Goal: Information Seeking & Learning: Learn about a topic

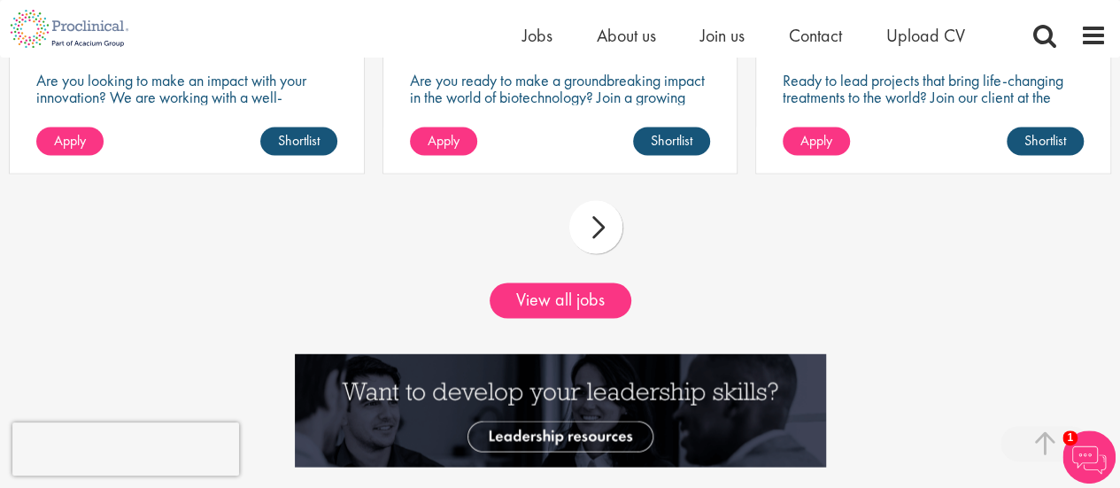
scroll to position [1630, 0]
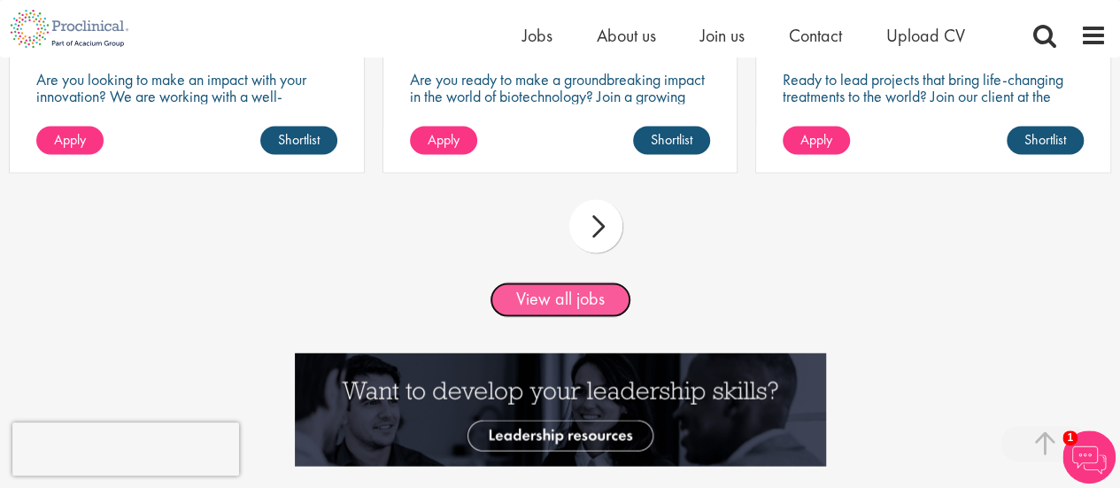
click at [541, 287] on link "View all jobs" at bounding box center [561, 299] width 142 height 35
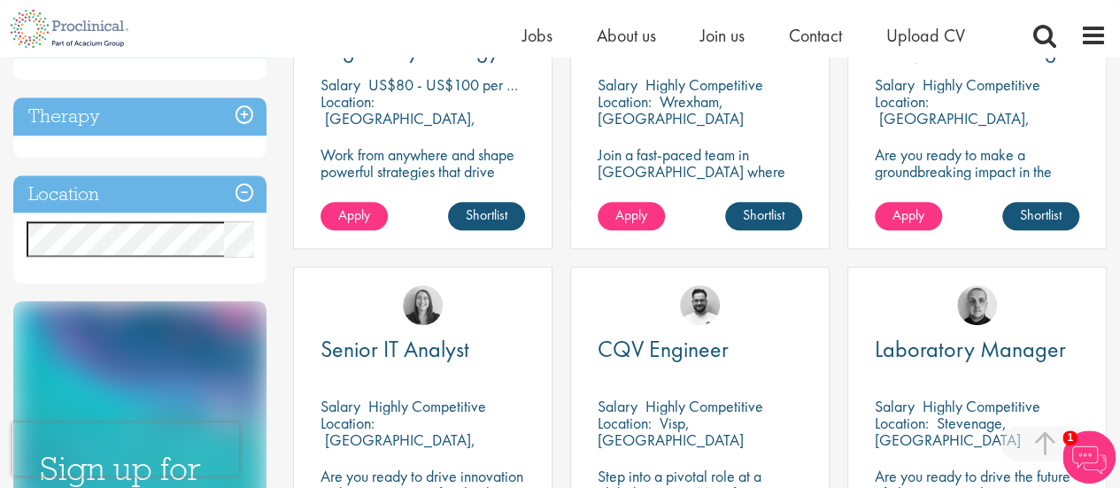
scroll to position [778, 0]
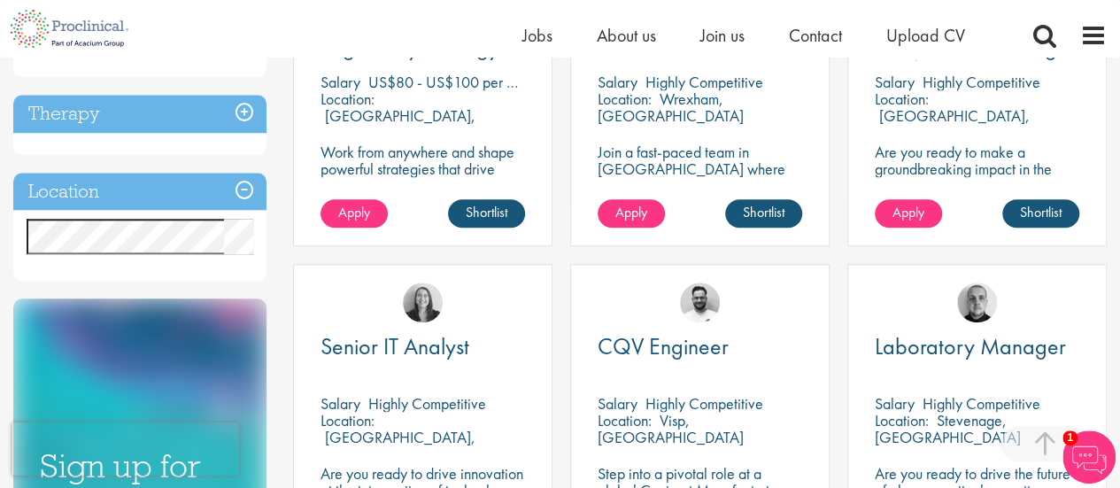
click at [237, 236] on span at bounding box center [243, 236] width 14 height 14
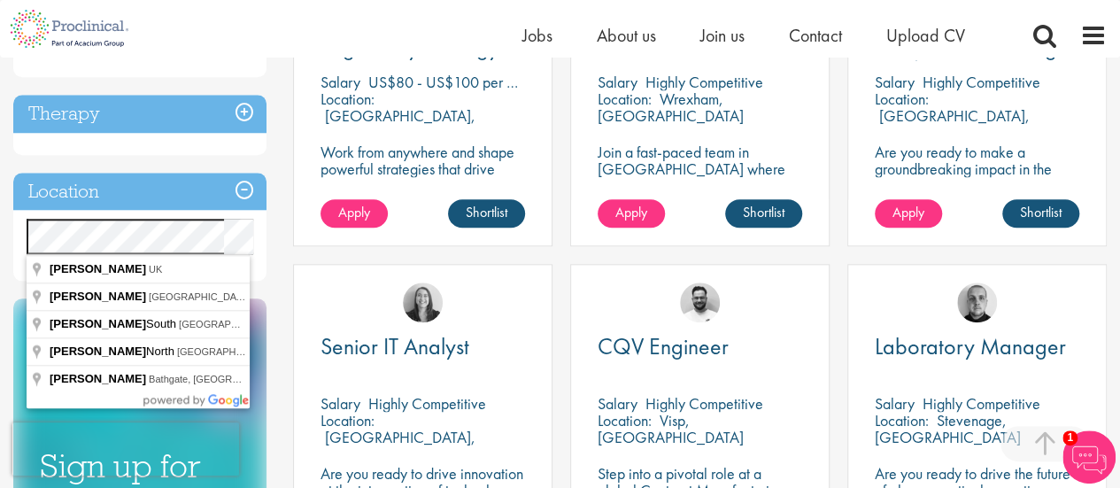
click at [0, 225] on div "You are here: Home > Job search Discipline Biometrics (9) - + Statistics (6) Da…" at bounding box center [560, 165] width 1120 height 1773
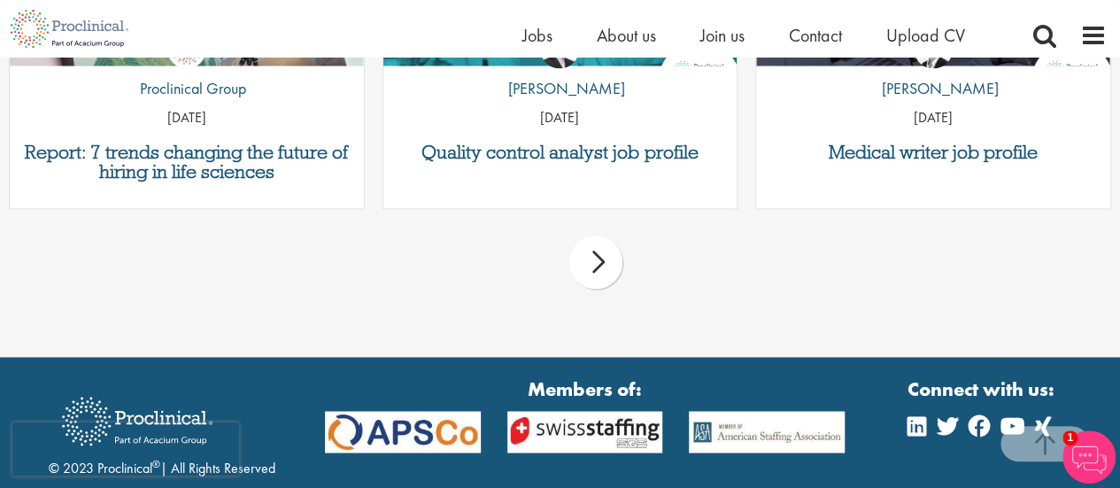
scroll to position [1417, 0]
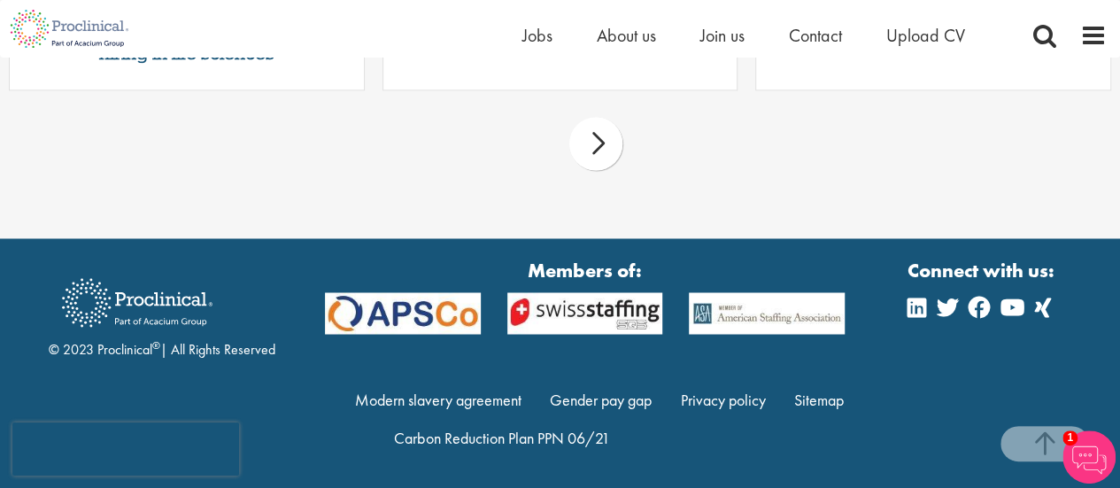
click at [42, 172] on div "prev next" at bounding box center [560, 146] width 1120 height 77
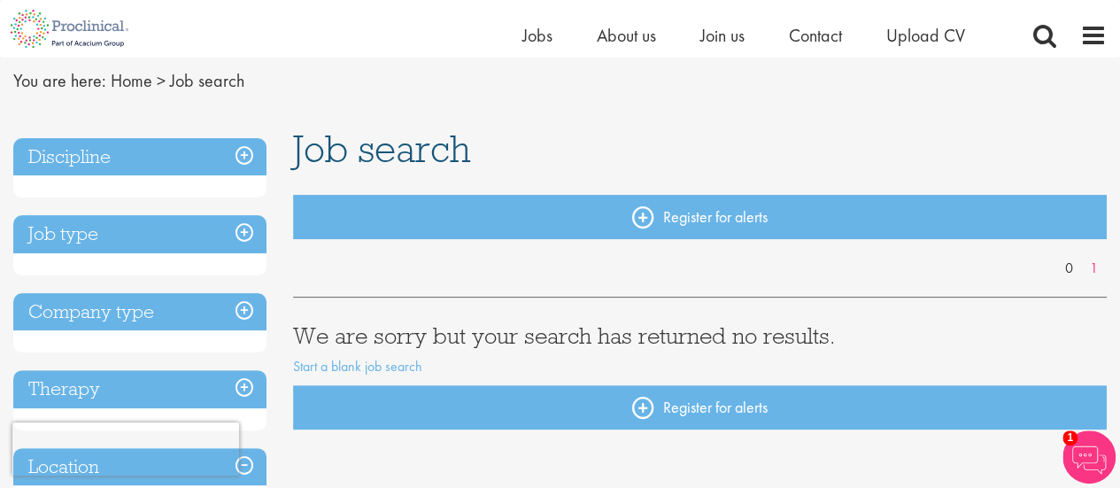
scroll to position [0, 0]
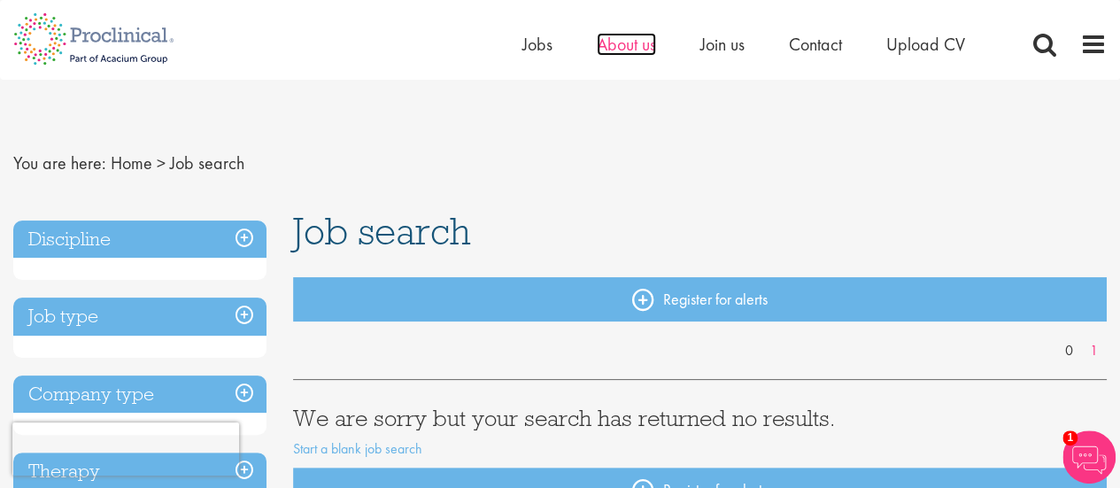
click at [629, 51] on span "About us" at bounding box center [626, 44] width 59 height 23
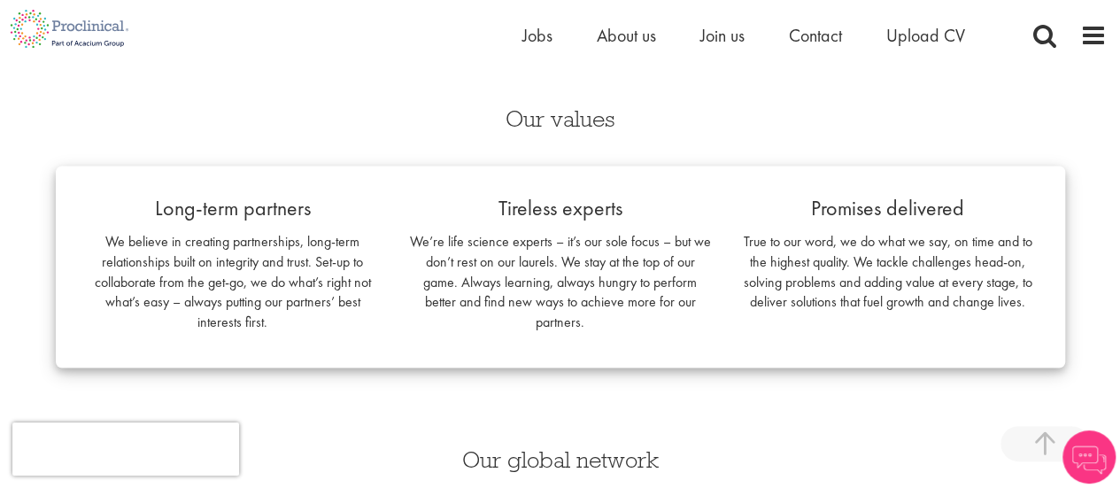
scroll to position [1640, 0]
